Goal: Transaction & Acquisition: Purchase product/service

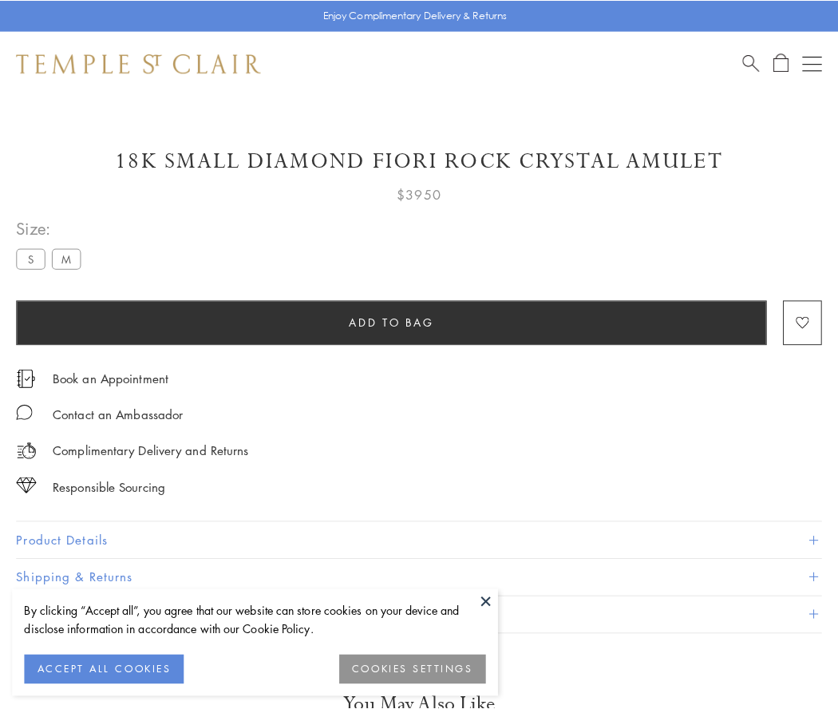
scroll to position [94, 0]
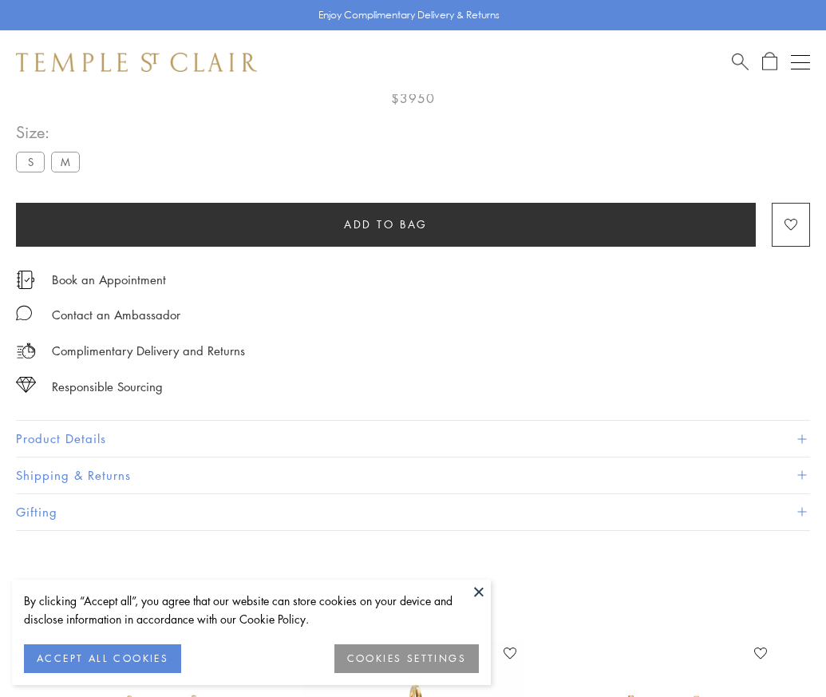
click at [385, 223] on span "Add to bag" at bounding box center [386, 224] width 84 height 18
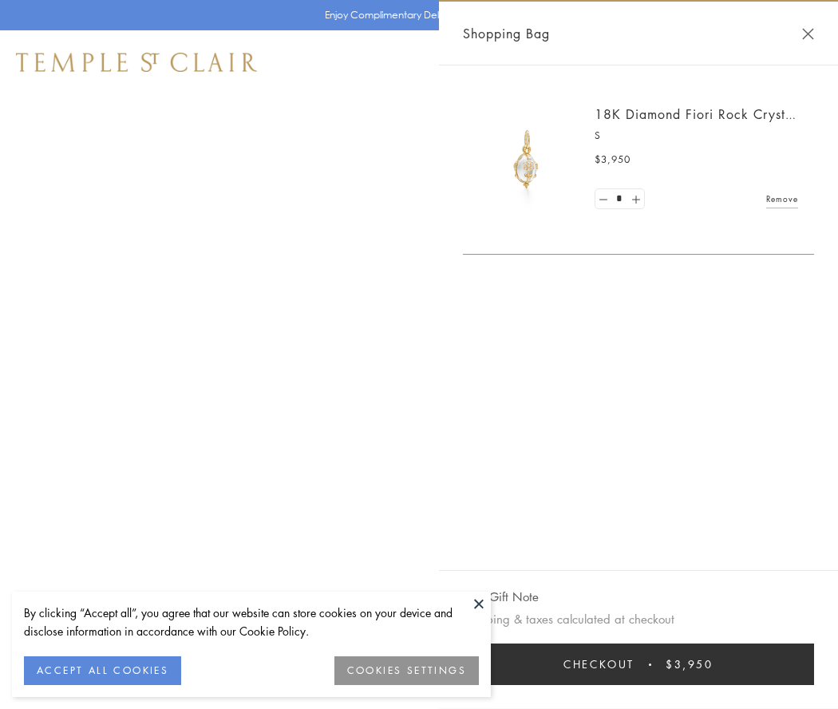
click at [649, 664] on button "Checkout $3,950" at bounding box center [638, 663] width 351 height 41
